Goal: Task Accomplishment & Management: Use online tool/utility

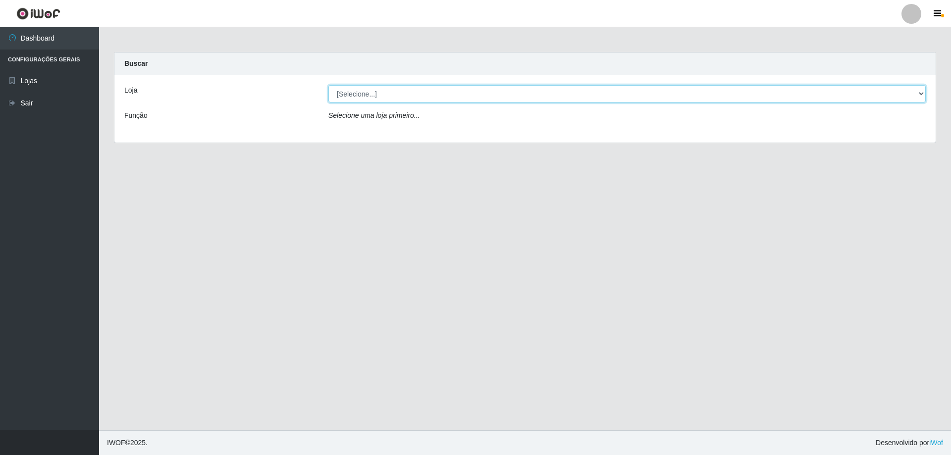
click at [381, 93] on select "[Selecione...] SuperShow Bis - Avenida 6 SuperShow [GEOGRAPHIC_DATA]" at bounding box center [628, 93] width 598 height 17
select select "60"
click at [329, 85] on select "[Selecione...] SuperShow Bis - Avenida 6 SuperShow [GEOGRAPHIC_DATA]" at bounding box center [628, 93] width 598 height 17
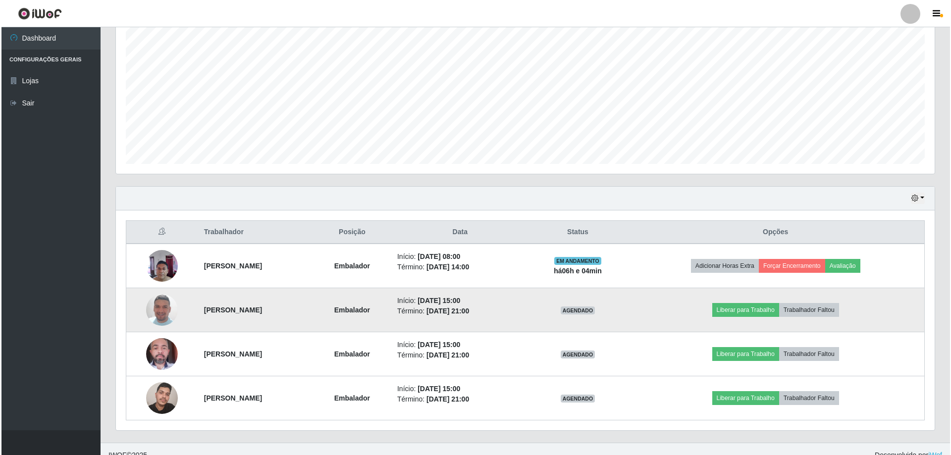
scroll to position [203, 0]
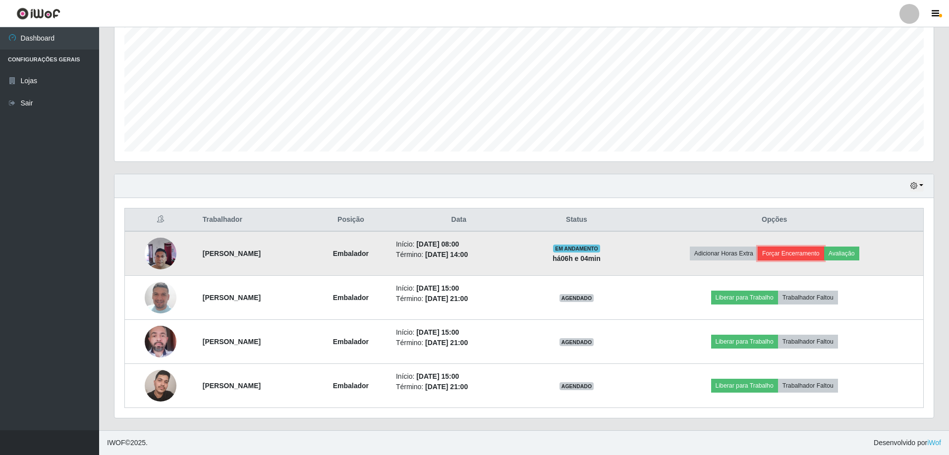
click at [792, 252] on button "Forçar Encerramento" at bounding box center [791, 254] width 66 height 14
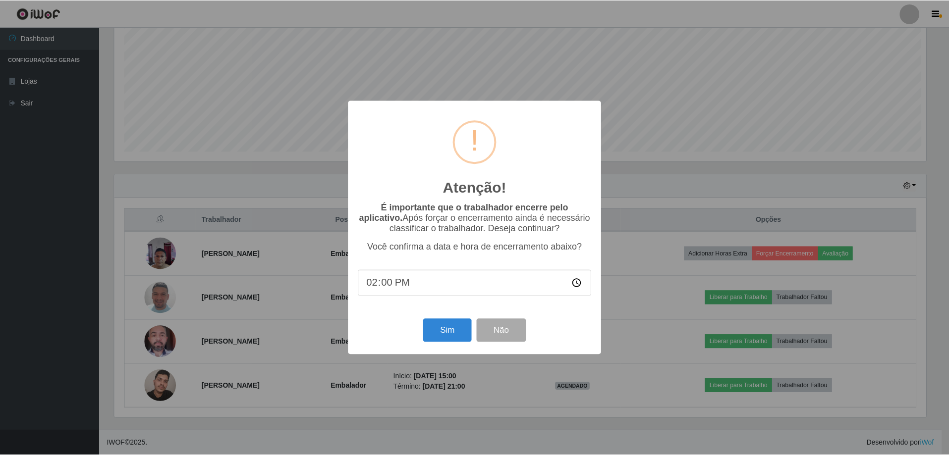
scroll to position [206, 814]
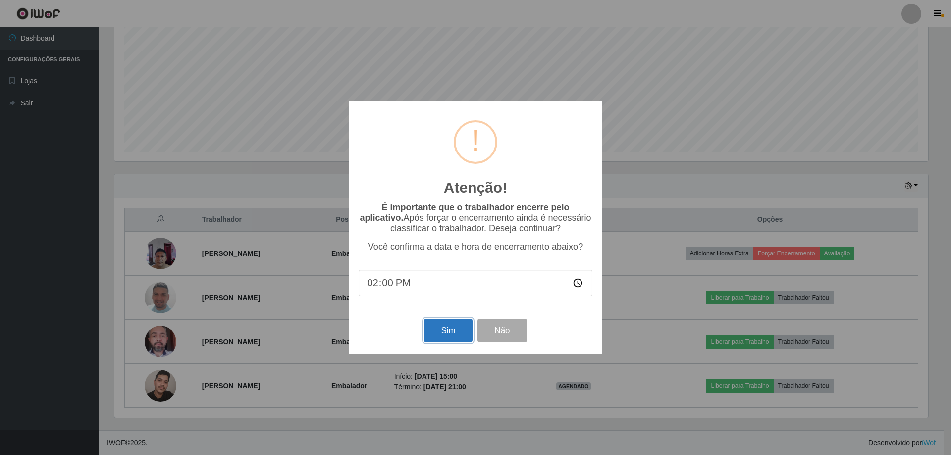
click at [451, 326] on button "Sim" at bounding box center [448, 330] width 48 height 23
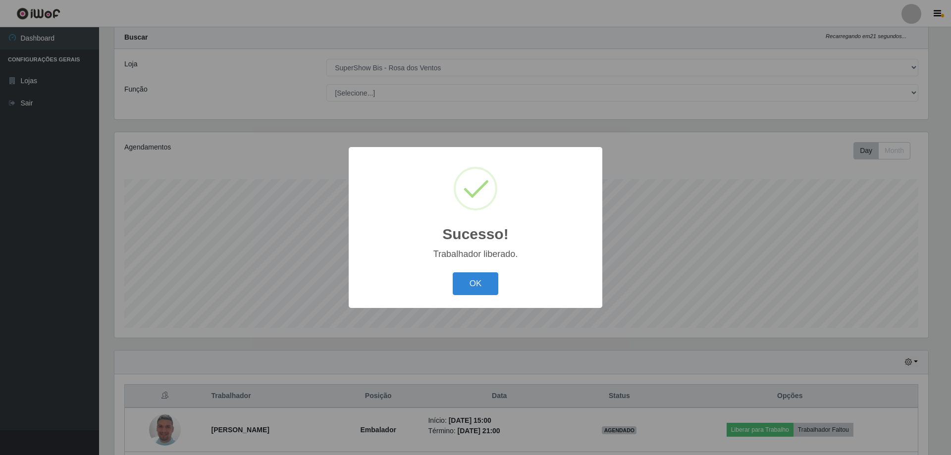
click at [502, 276] on div "OK Cancel" at bounding box center [476, 284] width 234 height 28
click at [476, 279] on button "OK" at bounding box center [476, 284] width 46 height 23
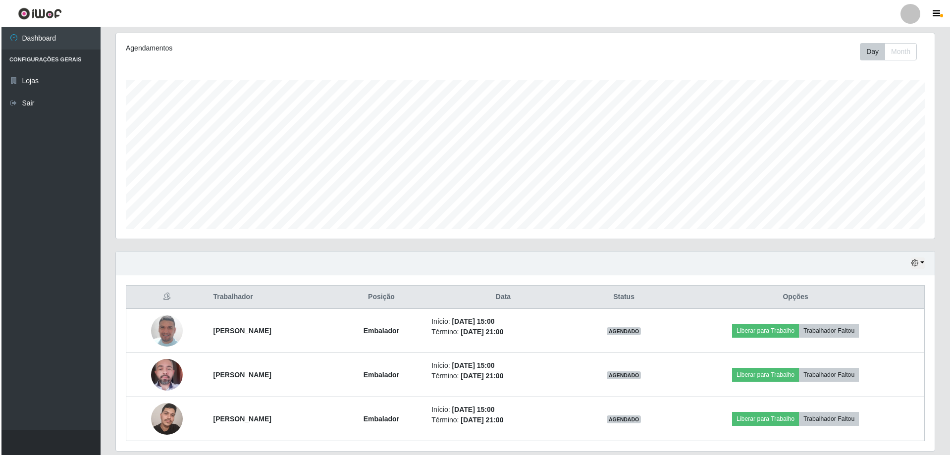
scroll to position [159, 0]
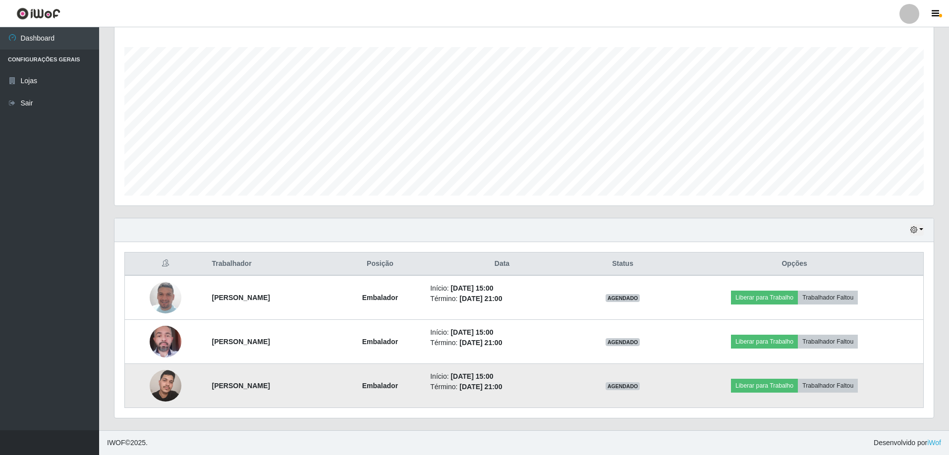
click at [150, 380] on img at bounding box center [166, 386] width 32 height 42
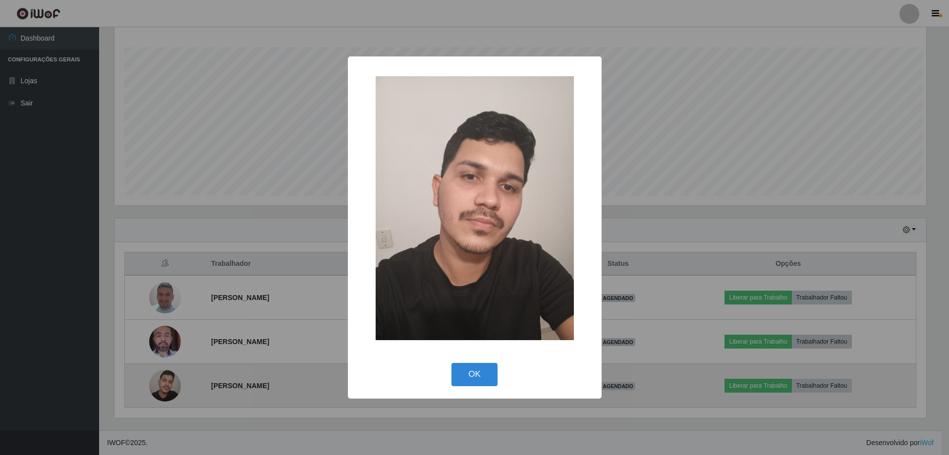
scroll to position [206, 814]
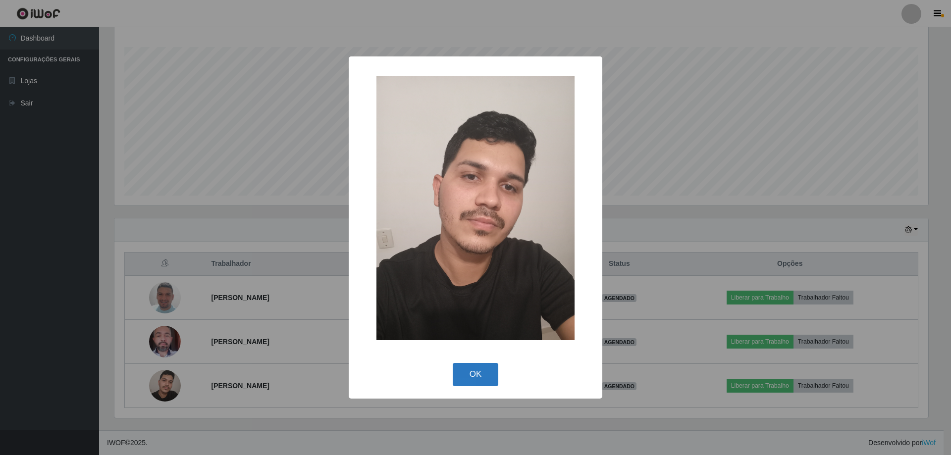
click at [485, 374] on button "OK" at bounding box center [476, 374] width 46 height 23
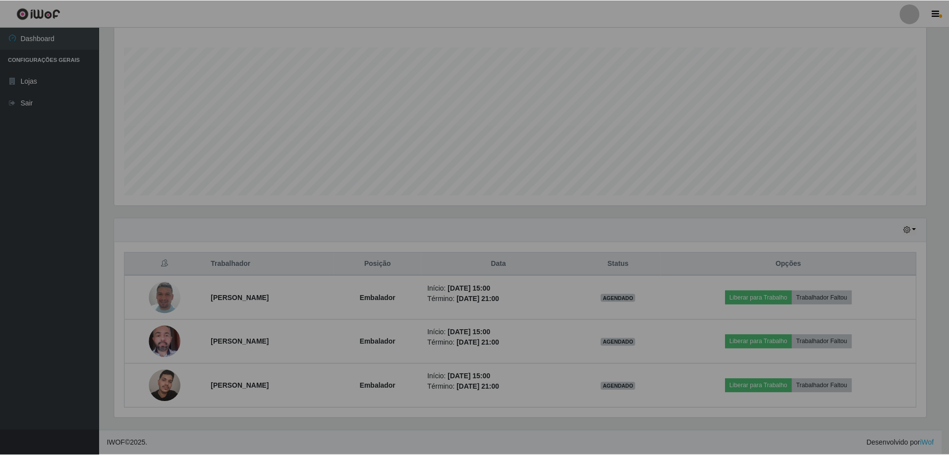
scroll to position [206, 819]
